Goal: Task Accomplishment & Management: Complete application form

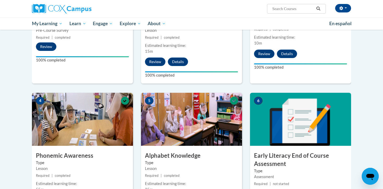
scroll to position [200, 0]
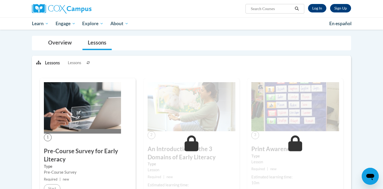
scroll to position [48, 0]
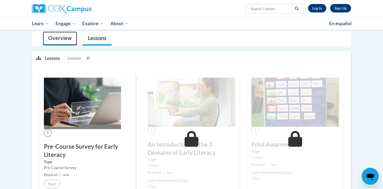
click at [60, 39] on link "Overview" at bounding box center [60, 39] width 34 height 14
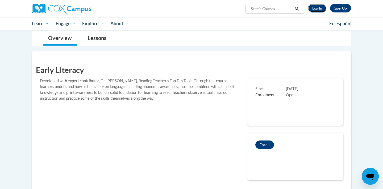
click at [315, 8] on link "Log In" at bounding box center [317, 8] width 18 height 9
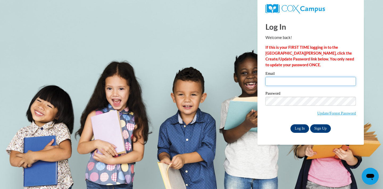
type input "srthomson@yhc.edu"
click at [295, 129] on input "Log In" at bounding box center [299, 129] width 19 height 9
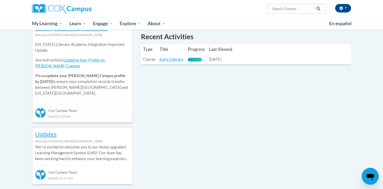
scroll to position [190, 0]
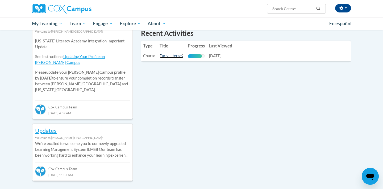
click at [167, 56] on link "Early Literacy" at bounding box center [171, 56] width 24 height 5
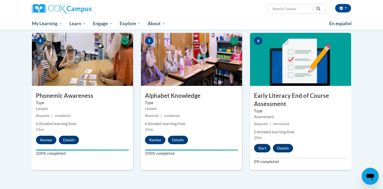
scroll to position [254, 0]
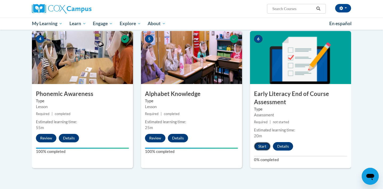
click at [263, 146] on button "Start" at bounding box center [262, 146] width 16 height 9
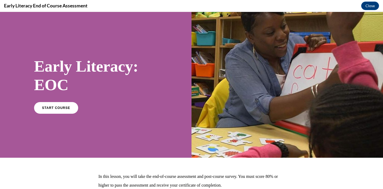
scroll to position [0, 0]
click at [52, 111] on link "START COURSE" at bounding box center [56, 108] width 46 height 12
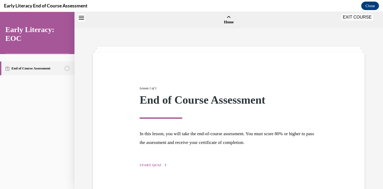
scroll to position [16, 0]
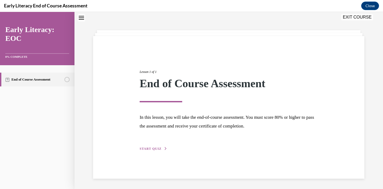
click at [146, 142] on div "Lesson 1 of 1 End of Course Assessment In this lesson, you will take the end-of…" at bounding box center [228, 104] width 186 height 95
click at [150, 147] on span "START QUIZ" at bounding box center [150, 149] width 22 height 4
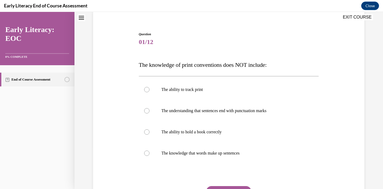
scroll to position [43, 0]
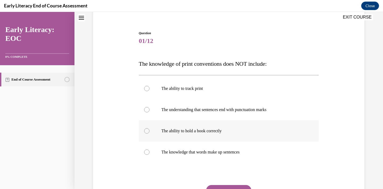
click at [200, 130] on p "The ability to hold a book correctly" at bounding box center [233, 131] width 144 height 5
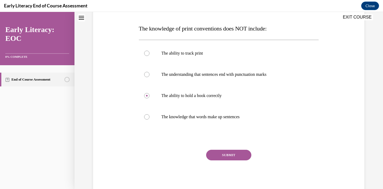
click at [226, 159] on button "SUBMIT" at bounding box center [228, 155] width 45 height 11
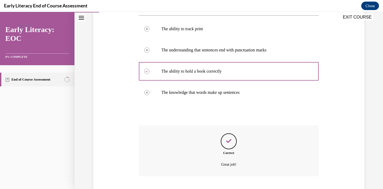
scroll to position [136, 0]
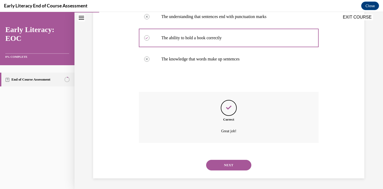
click at [231, 163] on button "NEXT" at bounding box center [228, 165] width 45 height 11
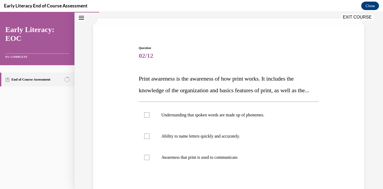
scroll to position [43, 0]
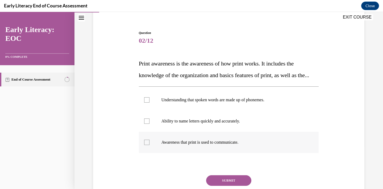
click at [248, 145] on p "Awareness that print is used to communicate." at bounding box center [233, 142] width 144 height 5
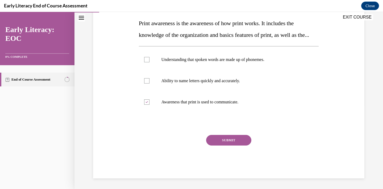
click at [232, 146] on button "SUBMIT" at bounding box center [228, 140] width 45 height 11
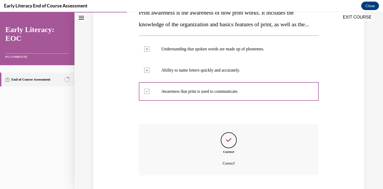
scroll to position [138, 0]
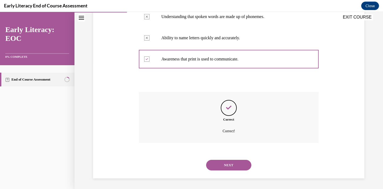
click at [227, 167] on button "NEXT" at bounding box center [228, 165] width 45 height 11
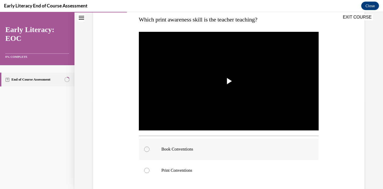
scroll to position [79, 0]
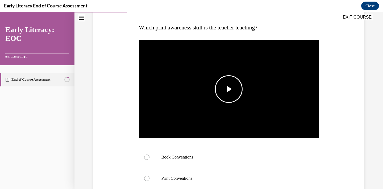
click at [228, 89] on span "Video player" at bounding box center [228, 89] width 0 height 0
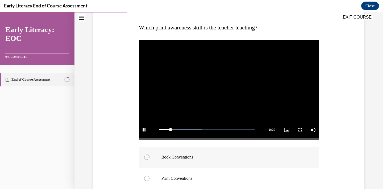
click at [185, 158] on p "Book Conventions" at bounding box center [233, 157] width 144 height 5
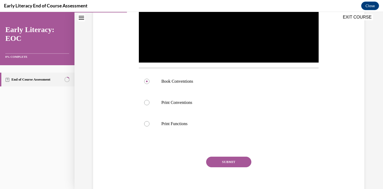
click at [220, 160] on button "SUBMIT" at bounding box center [228, 162] width 45 height 11
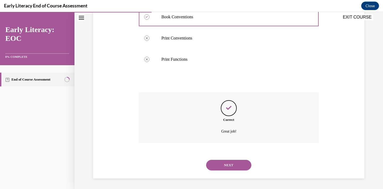
click at [225, 164] on button "NEXT" at bounding box center [228, 165] width 45 height 11
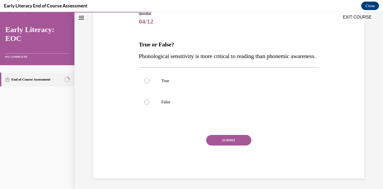
scroll to position [59, 0]
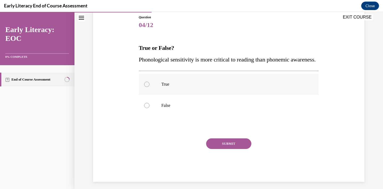
click at [161, 87] on p "True" at bounding box center [233, 84] width 144 height 5
click at [227, 149] on button "SUBMIT" at bounding box center [228, 144] width 45 height 11
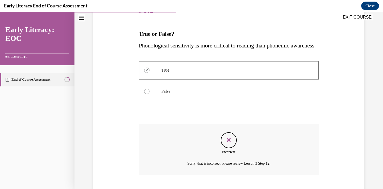
scroll to position [117, 0]
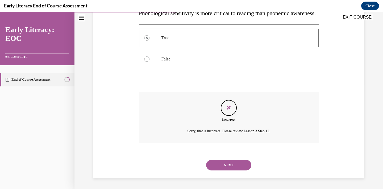
click at [229, 165] on button "NEXT" at bounding box center [228, 165] width 45 height 11
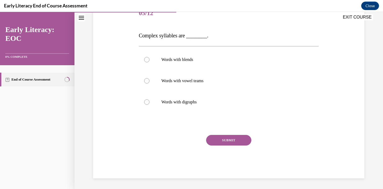
scroll to position [59, 0]
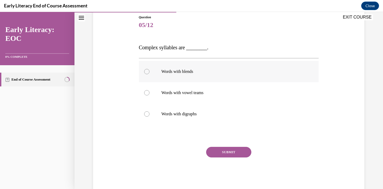
click at [218, 76] on div at bounding box center [229, 71] width 180 height 21
click at [234, 152] on button "SUBMIT" at bounding box center [228, 152] width 45 height 11
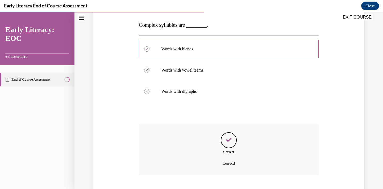
scroll to position [114, 0]
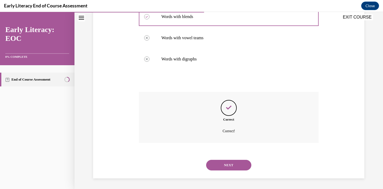
click at [236, 171] on div "NEXT" at bounding box center [229, 165] width 180 height 21
click at [236, 168] on button "NEXT" at bounding box center [228, 165] width 45 height 11
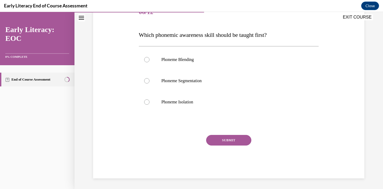
scroll to position [59, 0]
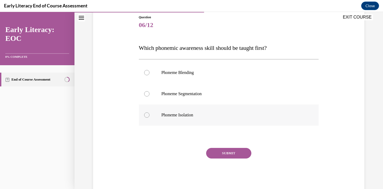
click at [216, 115] on p "Phoneme Isolation" at bounding box center [233, 115] width 144 height 5
click at [225, 152] on button "SUBMIT" at bounding box center [228, 153] width 45 height 11
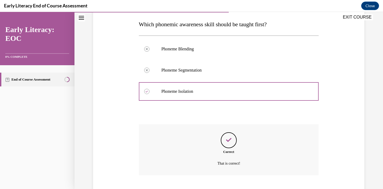
scroll to position [115, 0]
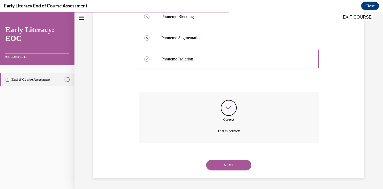
click at [230, 165] on button "NEXT" at bounding box center [228, 165] width 45 height 11
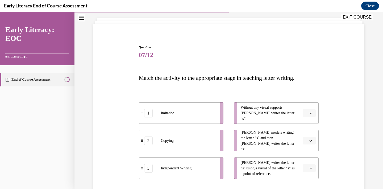
scroll to position [34, 0]
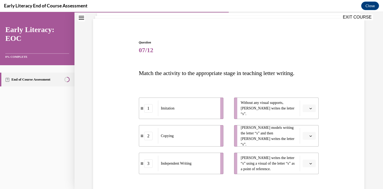
click at [309, 108] on icon "button" at bounding box center [310, 108] width 3 height 3
click at [306, 153] on span "3" at bounding box center [307, 152] width 2 height 4
click at [306, 163] on span "Please select an option" at bounding box center [306, 163] width 2 height 5
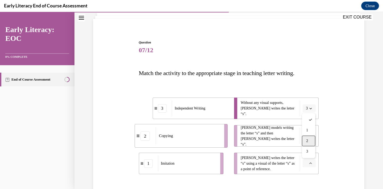
click at [306, 143] on span "2" at bounding box center [307, 141] width 2 height 4
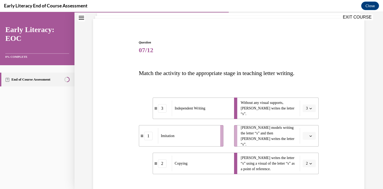
click at [308, 134] on button "button" at bounding box center [308, 136] width 13 height 8
click at [309, 158] on div "1" at bounding box center [307, 158] width 13 height 11
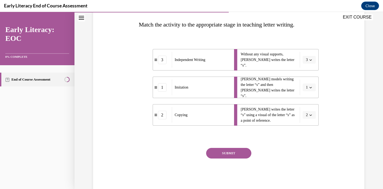
scroll to position [95, 0]
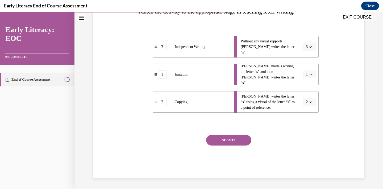
click at [232, 148] on div "SUBMIT" at bounding box center [229, 148] width 180 height 27
click at [232, 142] on button "SUBMIT" at bounding box center [228, 140] width 45 height 11
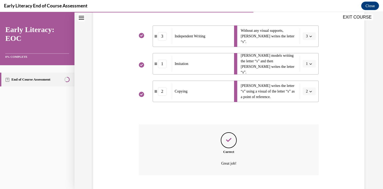
scroll to position [138, 0]
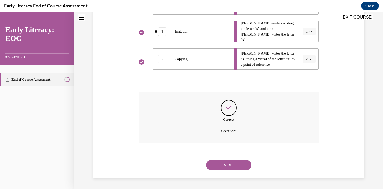
click at [231, 166] on button "NEXT" at bounding box center [228, 165] width 45 height 11
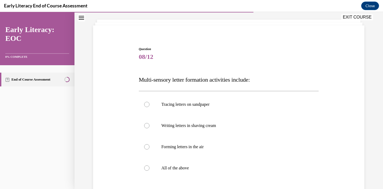
scroll to position [31, 0]
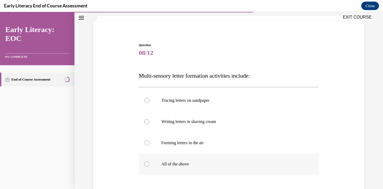
click at [186, 163] on p "All of the above" at bounding box center [233, 164] width 144 height 5
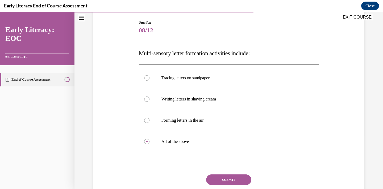
click at [219, 175] on button "SUBMIT" at bounding box center [228, 180] width 45 height 11
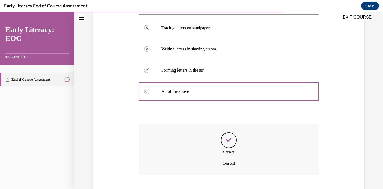
scroll to position [136, 0]
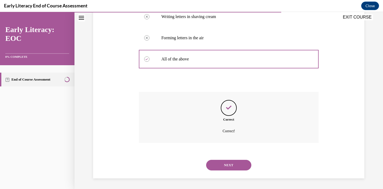
click at [230, 166] on button "NEXT" at bounding box center [228, 165] width 45 height 11
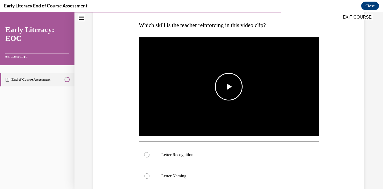
scroll to position [83, 0]
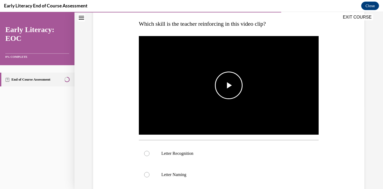
click at [228, 86] on span "Video player" at bounding box center [228, 86] width 0 height 0
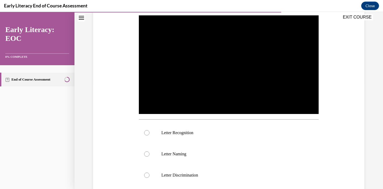
scroll to position [105, 0]
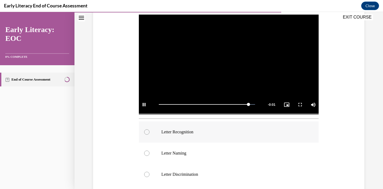
click at [195, 134] on p "Letter Recognition" at bounding box center [233, 132] width 144 height 5
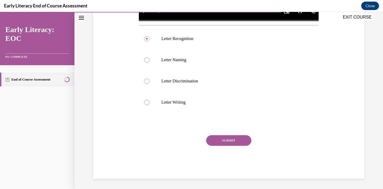
click at [229, 139] on button "SUBMIT" at bounding box center [228, 140] width 45 height 11
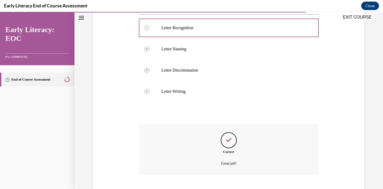
scroll to position [241, 0]
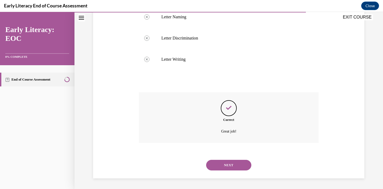
click at [226, 162] on button "NEXT" at bounding box center [228, 165] width 45 height 11
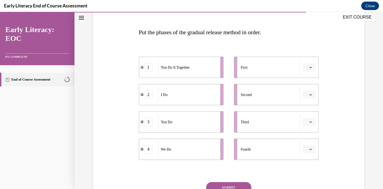
scroll to position [81, 0]
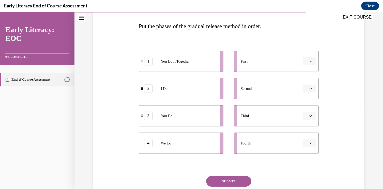
click at [308, 88] on span "button" at bounding box center [310, 89] width 4 height 4
click at [306, 112] on span "1" at bounding box center [307, 111] width 2 height 4
click at [309, 89] on icon "button" at bounding box center [310, 88] width 3 height 3
click at [310, 61] on icon "button" at bounding box center [310, 61] width 3 height 3
click at [310, 80] on div "1" at bounding box center [307, 84] width 13 height 11
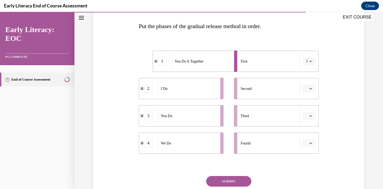
click at [311, 63] on span "button" at bounding box center [310, 62] width 4 height 4
click at [287, 91] on div "Second" at bounding box center [269, 88] width 59 height 15
click at [310, 63] on button "1" at bounding box center [308, 61] width 13 height 8
click at [307, 92] on div "2" at bounding box center [306, 94] width 13 height 11
click at [310, 144] on icon "button" at bounding box center [310, 143] width 2 height 1
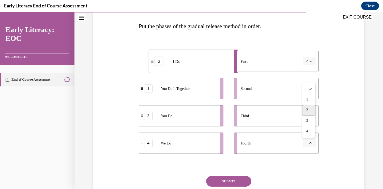
click at [308, 114] on div "2" at bounding box center [307, 110] width 13 height 11
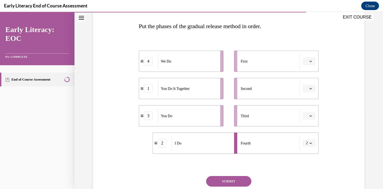
click at [309, 114] on button "button" at bounding box center [308, 116] width 13 height 8
click at [307, 173] on div "4" at bounding box center [307, 170] width 13 height 11
click at [311, 62] on icon "button" at bounding box center [310, 61] width 3 height 3
click at [309, 98] on div "2" at bounding box center [307, 94] width 13 height 11
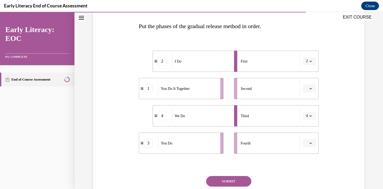
click at [312, 88] on span "button" at bounding box center [310, 89] width 4 height 4
click at [310, 125] on div "2" at bounding box center [307, 122] width 13 height 11
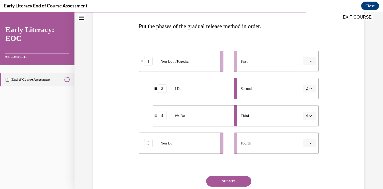
click at [311, 62] on icon "button" at bounding box center [310, 61] width 2 height 1
click at [307, 93] on span "2" at bounding box center [307, 94] width 2 height 4
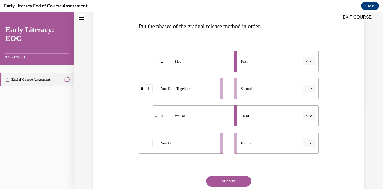
click at [311, 88] on icon "button" at bounding box center [310, 88] width 3 height 3
click at [309, 145] on div "4" at bounding box center [307, 143] width 13 height 11
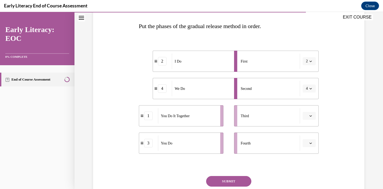
click at [311, 118] on span "button" at bounding box center [310, 116] width 4 height 4
click at [311, 141] on div "1" at bounding box center [307, 138] width 13 height 11
click at [312, 145] on button "button" at bounding box center [308, 143] width 13 height 8
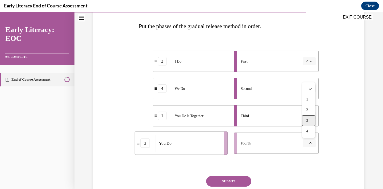
click at [307, 123] on span "3" at bounding box center [307, 121] width 2 height 4
click at [237, 179] on button "SUBMIT" at bounding box center [228, 181] width 45 height 11
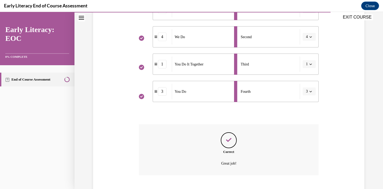
scroll to position [165, 0]
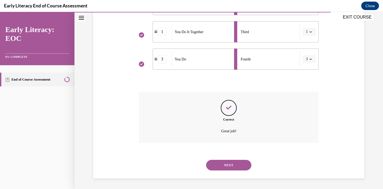
click at [230, 161] on button "NEXT" at bounding box center [228, 165] width 45 height 11
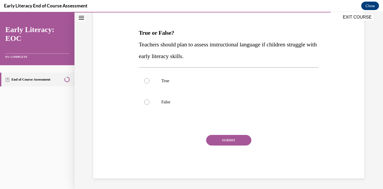
scroll to position [59, 0]
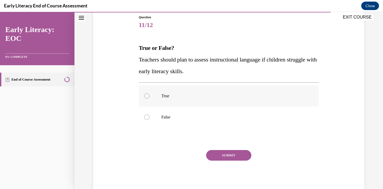
click at [167, 94] on p "True" at bounding box center [233, 96] width 144 height 5
click at [225, 155] on button "SUBMIT" at bounding box center [228, 155] width 45 height 11
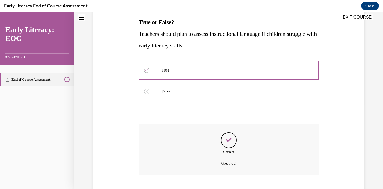
scroll to position [117, 0]
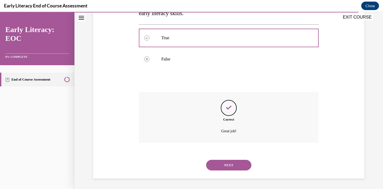
click at [229, 162] on button "NEXT" at bounding box center [228, 165] width 45 height 11
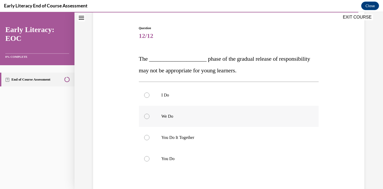
scroll to position [56, 0]
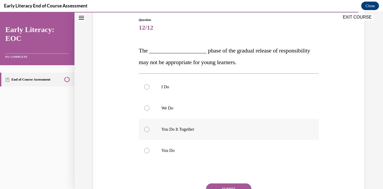
click at [185, 130] on p "You Do It Together" at bounding box center [233, 129] width 144 height 5
click at [235, 184] on button "SUBMIT" at bounding box center [228, 189] width 45 height 11
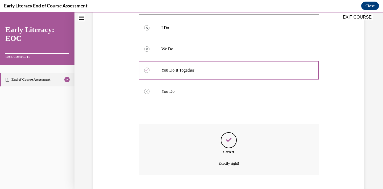
scroll to position [148, 0]
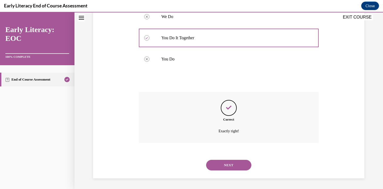
click at [233, 166] on button "NEXT" at bounding box center [228, 165] width 45 height 11
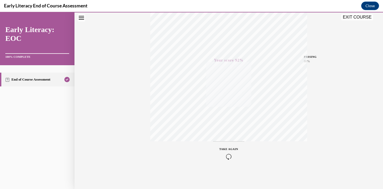
scroll to position [0, 0]
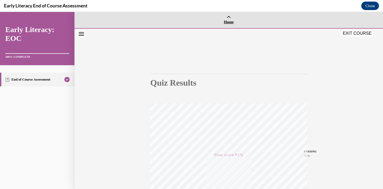
click at [230, 19] on icon at bounding box center [228, 18] width 4 height 4
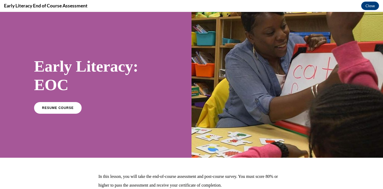
click at [65, 119] on div "Early Literacy: EOC RESUME COURSE" at bounding box center [95, 85] width 191 height 146
click at [65, 109] on span "RESUME COURSE" at bounding box center [57, 108] width 33 height 4
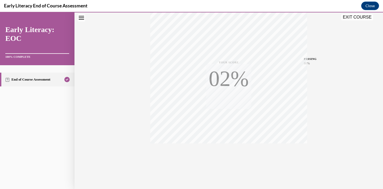
scroll to position [95, 0]
click at [360, 18] on button "EXIT COURSE" at bounding box center [357, 17] width 32 height 6
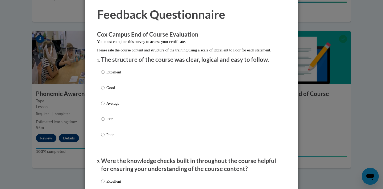
scroll to position [22, 0]
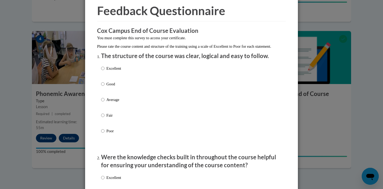
click at [111, 87] on p "Good" at bounding box center [113, 84] width 15 height 6
click at [104, 87] on input "Good" at bounding box center [102, 84] width 3 height 6
radio input "true"
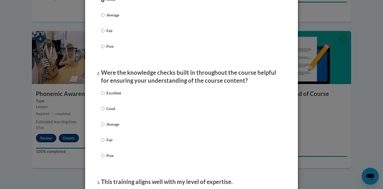
scroll to position [112, 0]
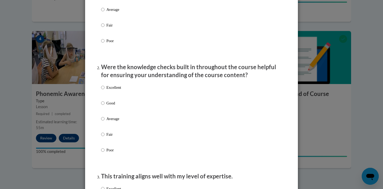
click at [116, 91] on p "Excellent" at bounding box center [113, 88] width 15 height 6
click at [104, 91] on input "Excellent" at bounding box center [102, 88] width 3 height 6
radio input "true"
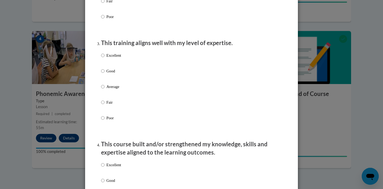
scroll to position [249, 0]
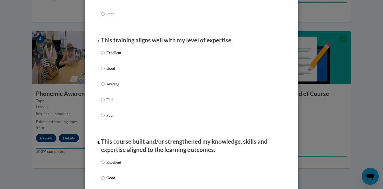
click at [116, 55] on p "Excellent" at bounding box center [113, 53] width 15 height 6
click at [104, 55] on input "Excellent" at bounding box center [102, 53] width 3 height 6
radio input "true"
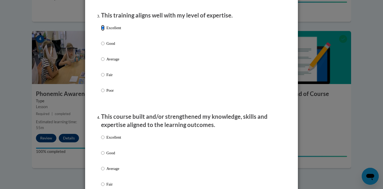
scroll to position [242, 0]
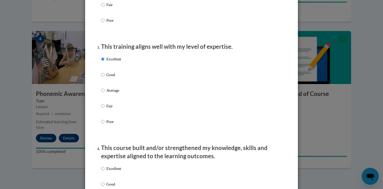
click at [116, 92] on div "Excellent Good Average Fair Poor" at bounding box center [111, 95] width 20 height 82
click at [113, 84] on label "Good" at bounding box center [111, 79] width 20 height 14
click at [104, 78] on input "Good" at bounding box center [102, 75] width 3 height 6
radio input "true"
click at [114, 94] on p "Average" at bounding box center [113, 91] width 15 height 6
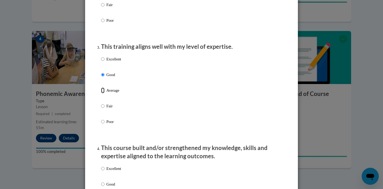
click at [104, 94] on input "Average" at bounding box center [102, 91] width 3 height 6
radio input "true"
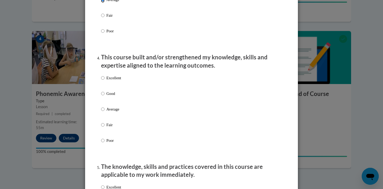
scroll to position [334, 0]
click at [111, 80] on p "Excellent" at bounding box center [113, 78] width 15 height 6
click at [104, 80] on input "Excellent" at bounding box center [102, 78] width 3 height 6
radio input "true"
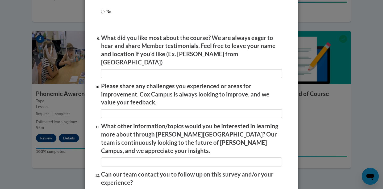
scroll to position [916, 0]
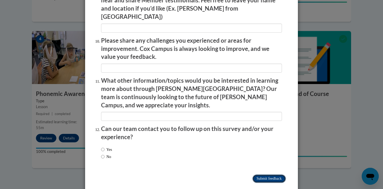
click at [271, 175] on input "Submit feedback" at bounding box center [268, 179] width 33 height 9
